Goal: Task Accomplishment & Management: Manage account settings

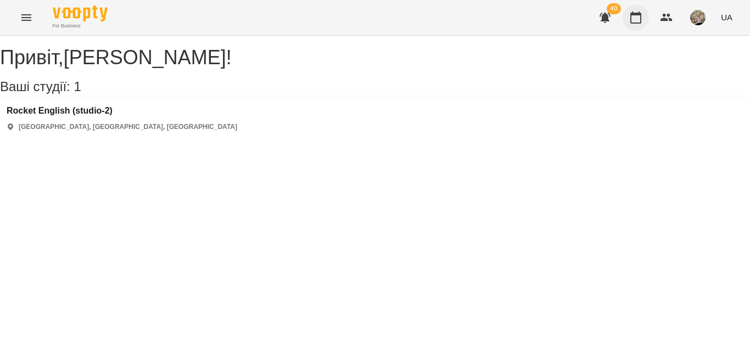
click at [635, 24] on button "button" at bounding box center [635, 17] width 26 height 26
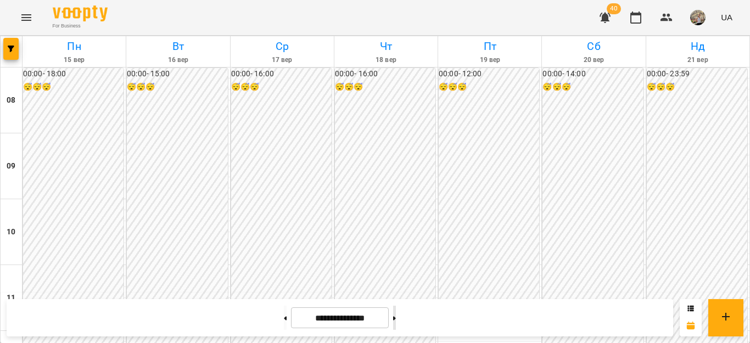
click at [396, 318] on icon at bounding box center [394, 318] width 3 height 4
type input "**********"
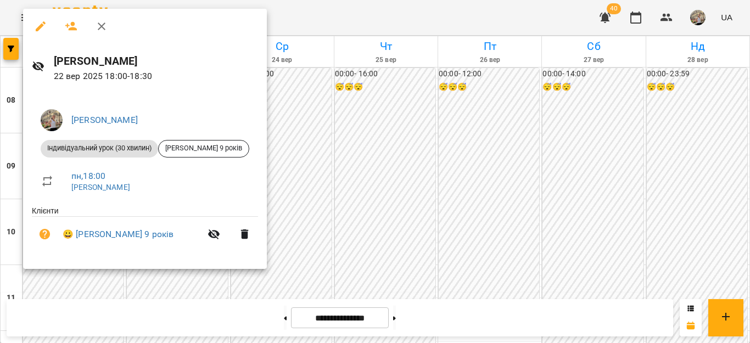
click at [351, 215] on div at bounding box center [375, 171] width 750 height 343
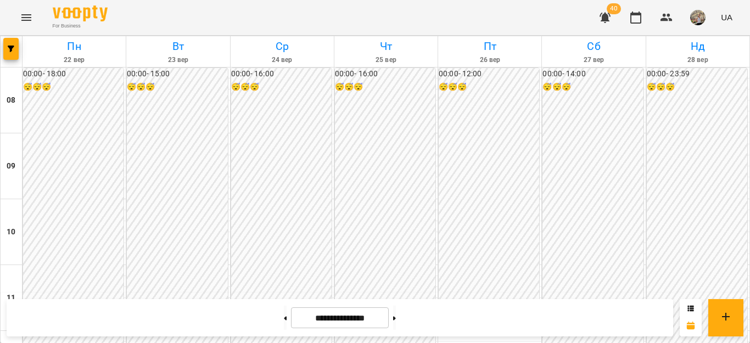
click div
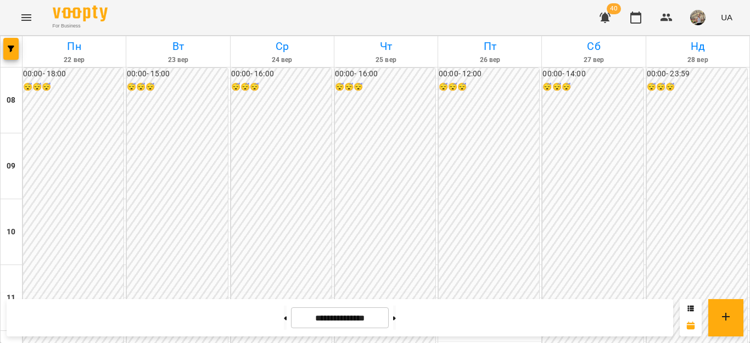
click div
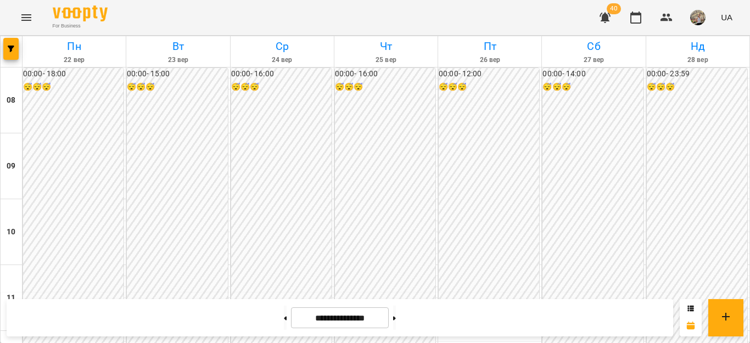
click div
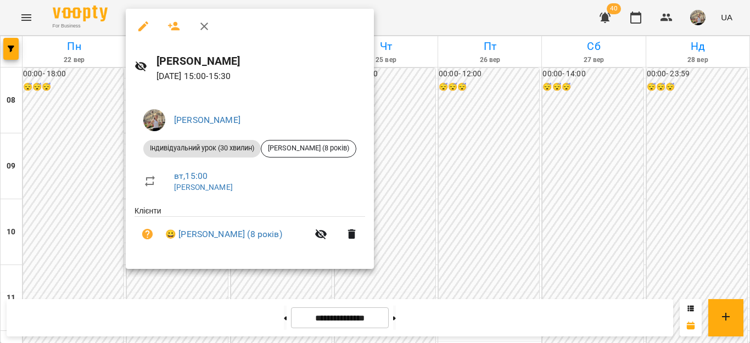
scroll to position [397, 0]
click at [414, 171] on div at bounding box center [375, 171] width 750 height 343
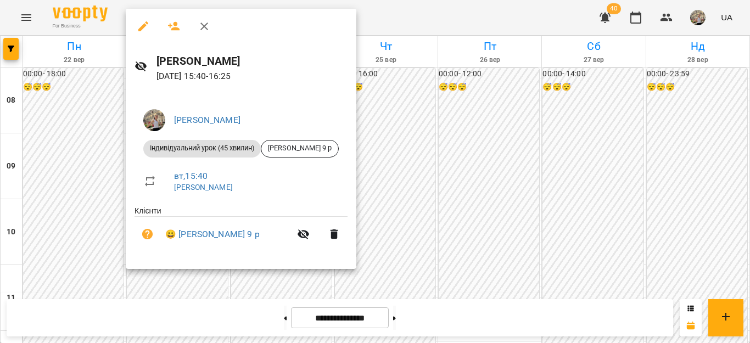
click at [428, 118] on div at bounding box center [375, 171] width 750 height 343
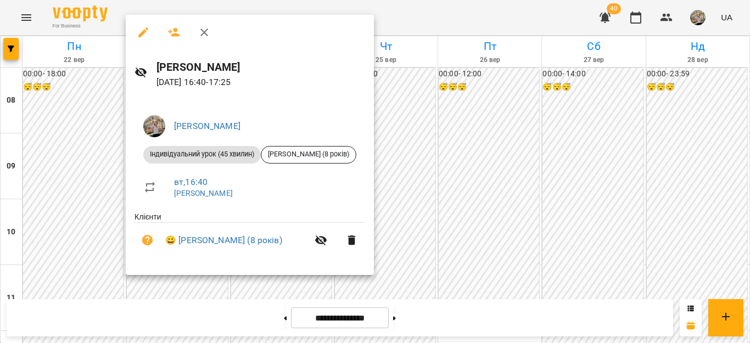
drag, startPoint x: 380, startPoint y: 119, endPoint x: 221, endPoint y: 223, distance: 189.6
click at [380, 119] on div at bounding box center [375, 171] width 750 height 343
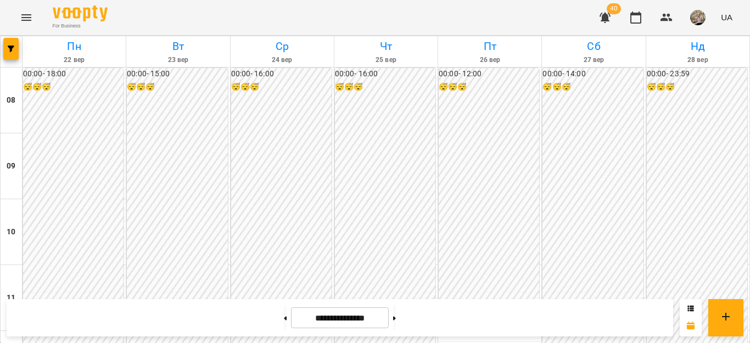
scroll to position [499, 0]
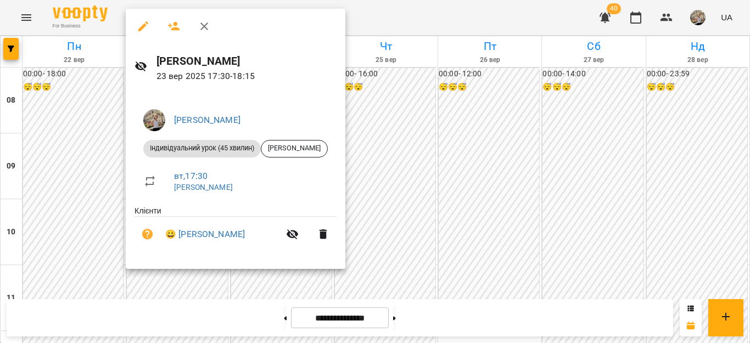
click at [629, 227] on div at bounding box center [375, 171] width 750 height 343
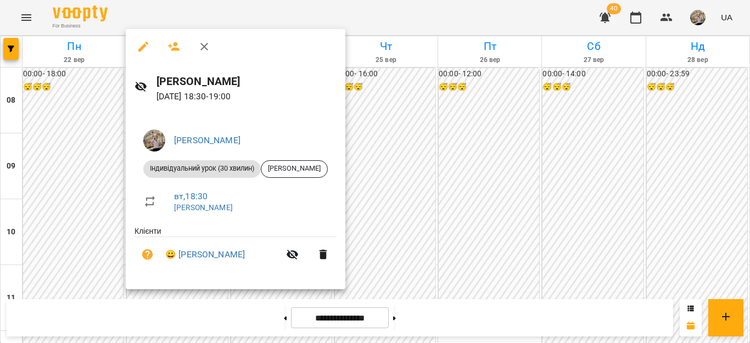
click at [607, 224] on div at bounding box center [375, 171] width 750 height 343
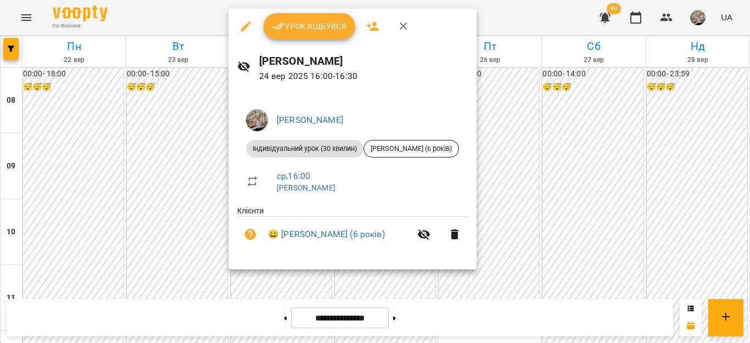
click at [738, 178] on div at bounding box center [375, 171] width 750 height 343
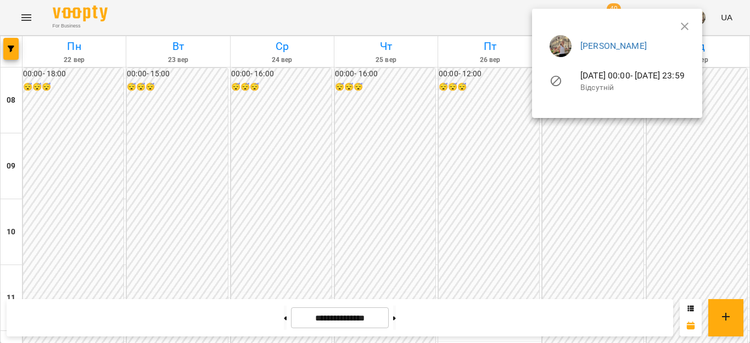
click at [705, 169] on div at bounding box center [375, 171] width 750 height 343
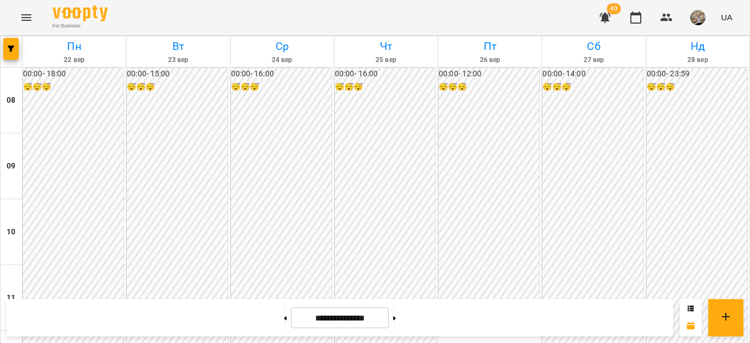
scroll to position [491, 0]
